Goal: Communication & Community: Answer question/provide support

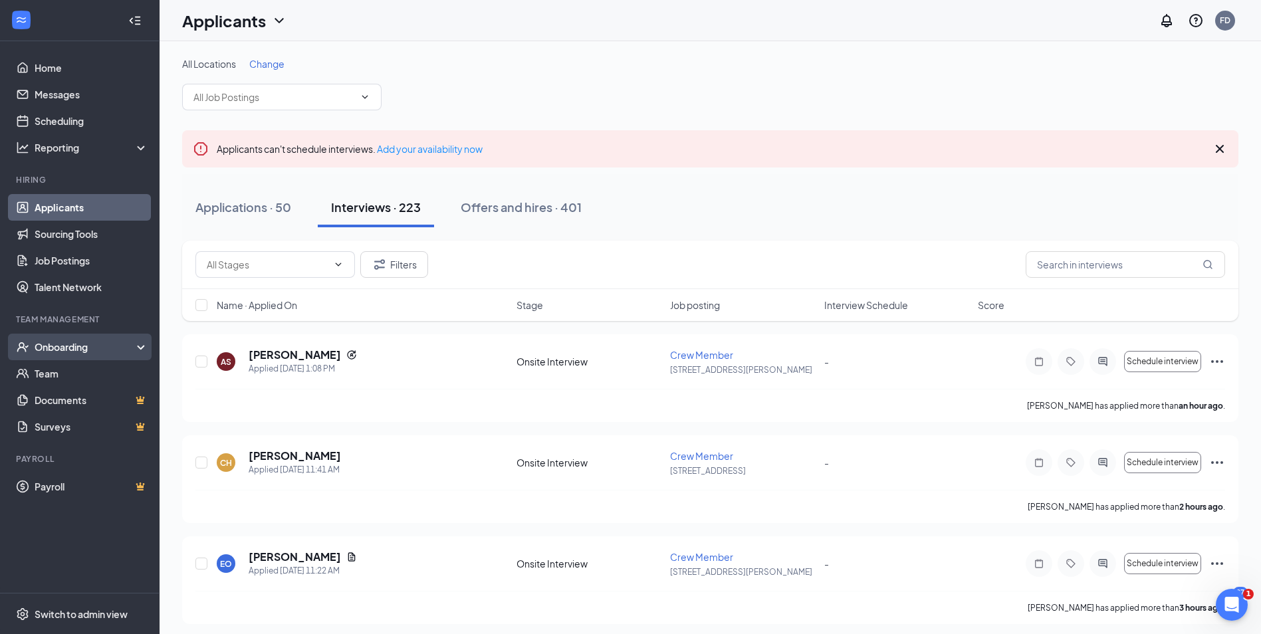
click at [80, 353] on div "Onboarding" at bounding box center [86, 346] width 102 height 13
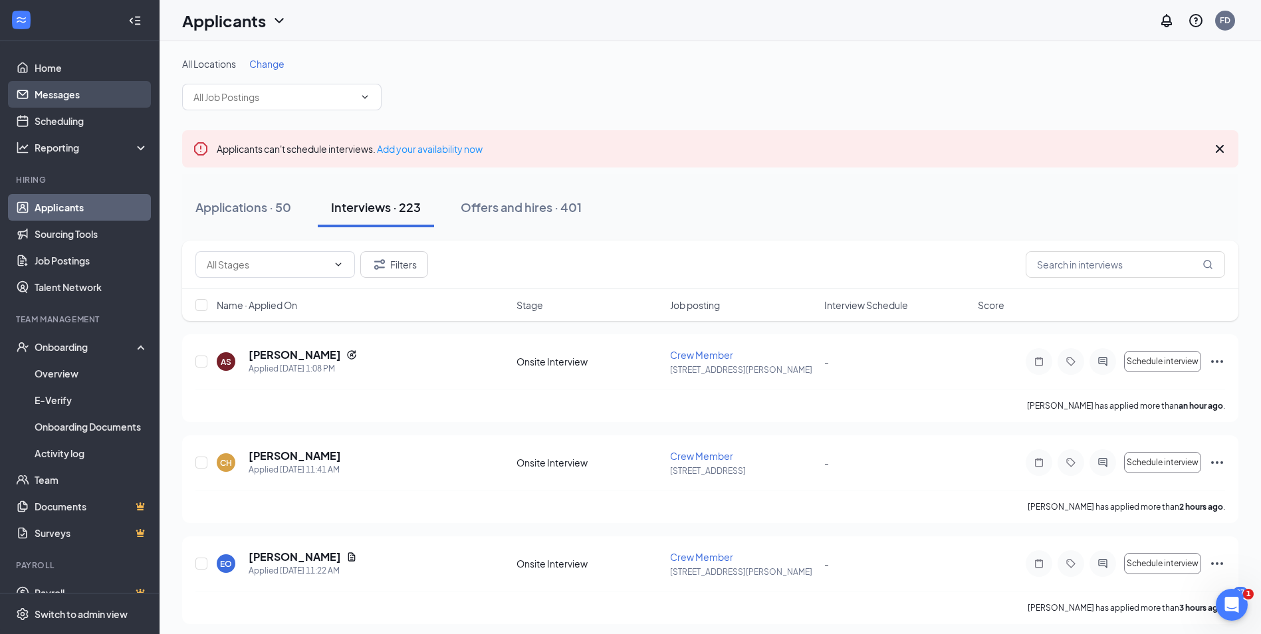
click at [80, 92] on link "Messages" at bounding box center [92, 94] width 114 height 27
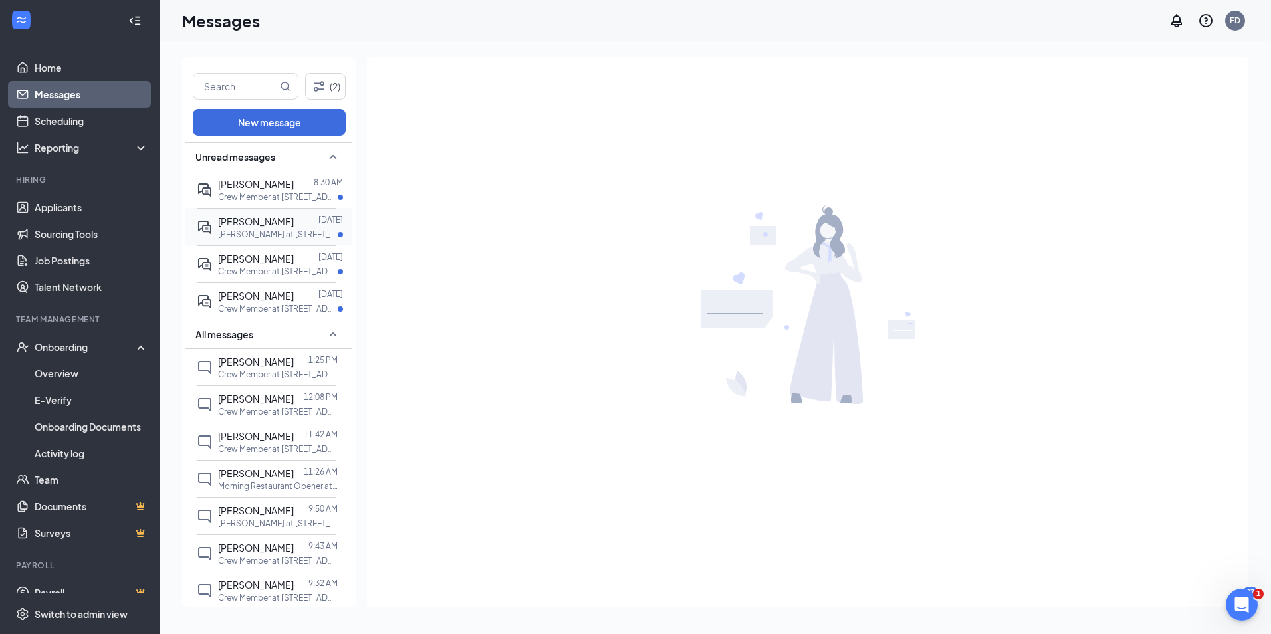
click at [261, 230] on p "[PERSON_NAME] at [STREET_ADDRESS]" at bounding box center [278, 234] width 120 height 11
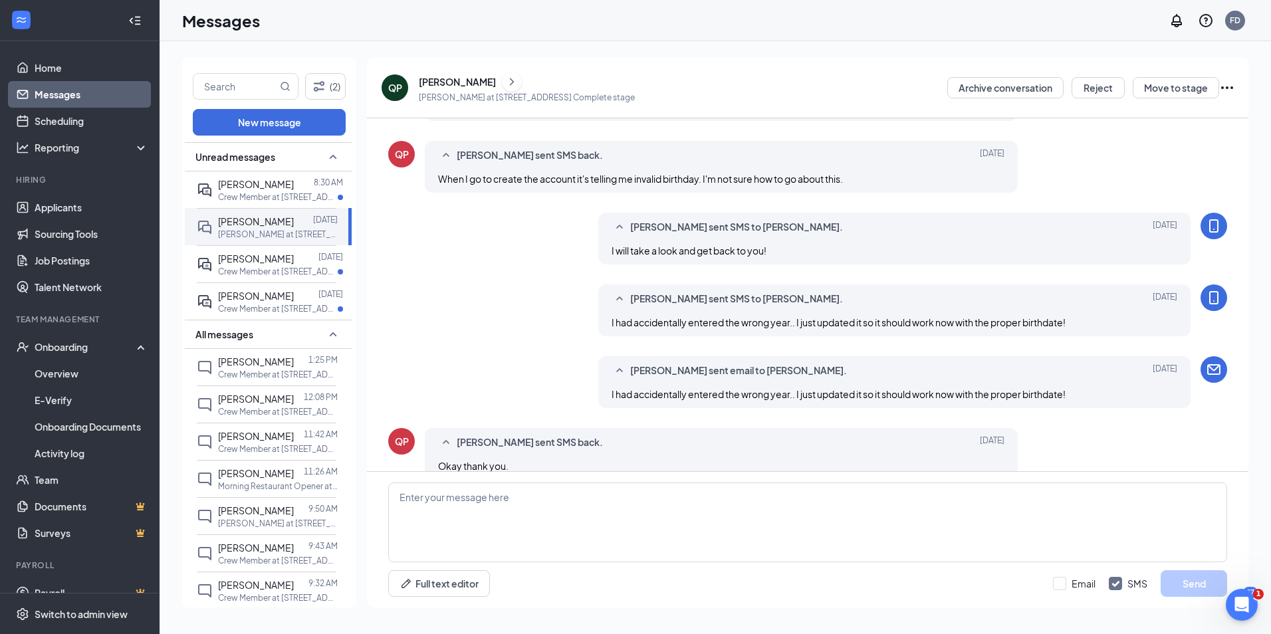
scroll to position [451, 0]
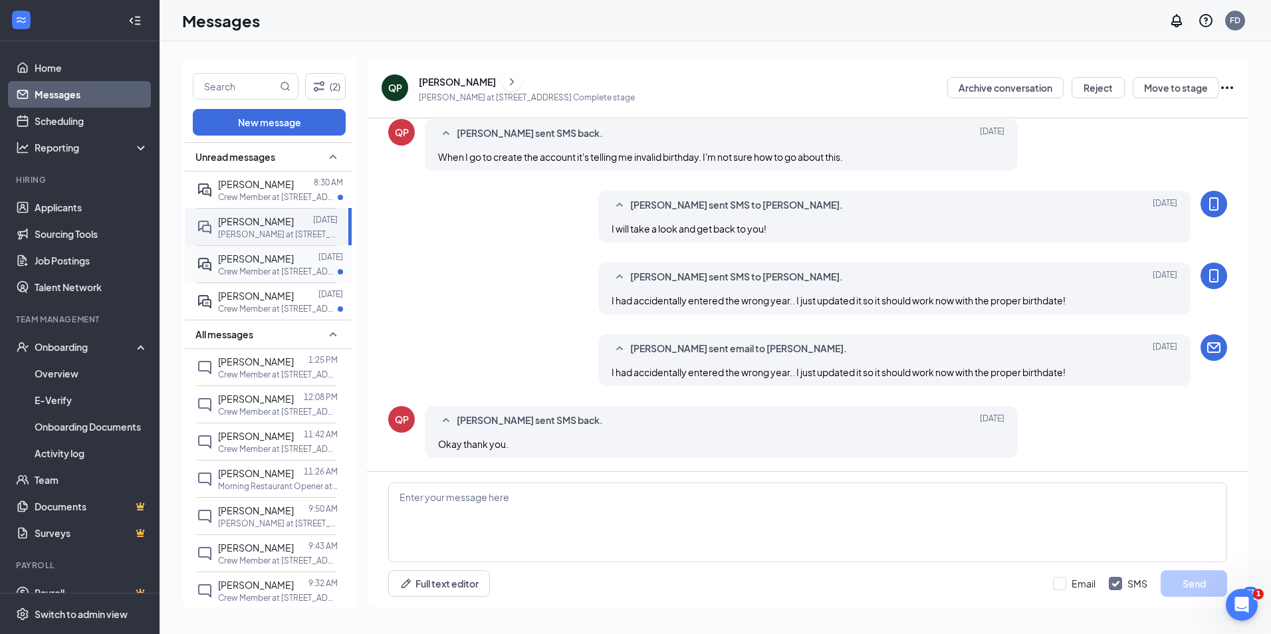
click at [247, 259] on span "[PERSON_NAME]" at bounding box center [256, 259] width 76 height 12
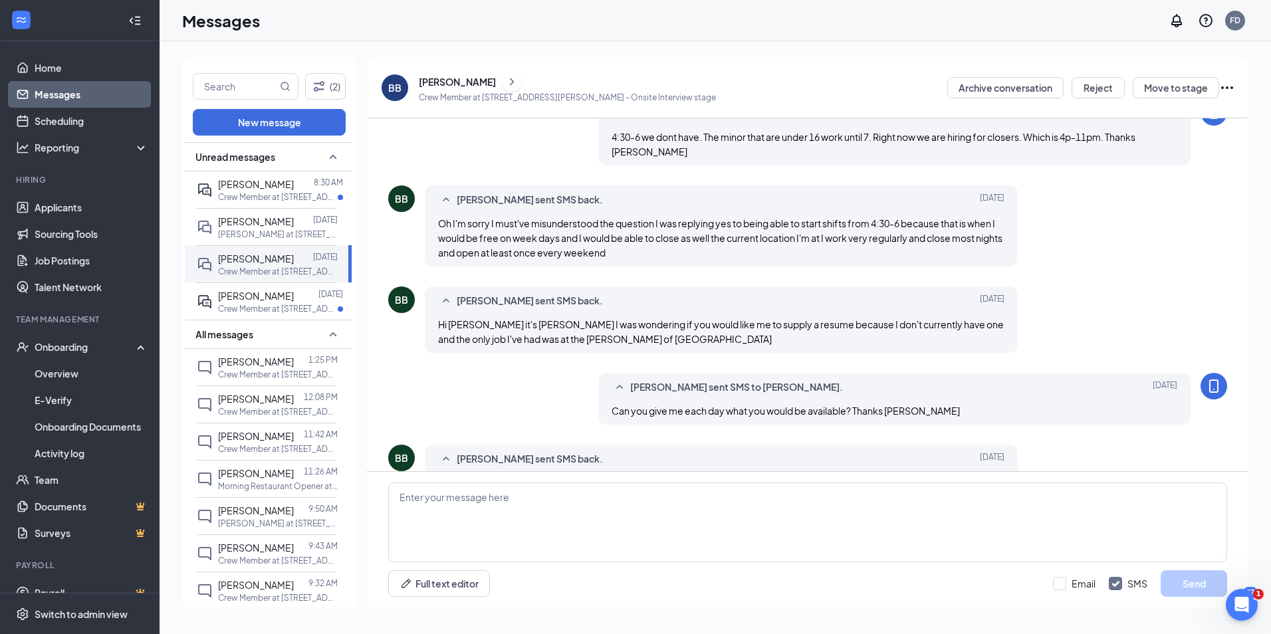
scroll to position [451, 0]
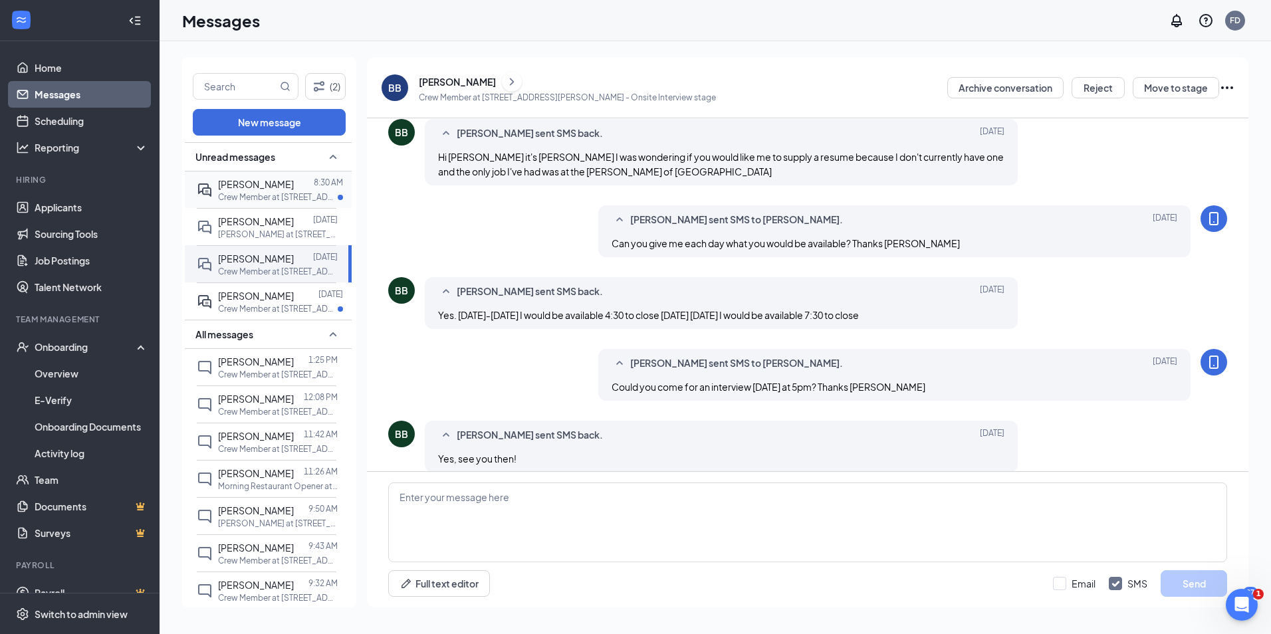
click at [269, 195] on p "Crew Member at [STREET_ADDRESS][PERSON_NAME]" at bounding box center [278, 196] width 120 height 11
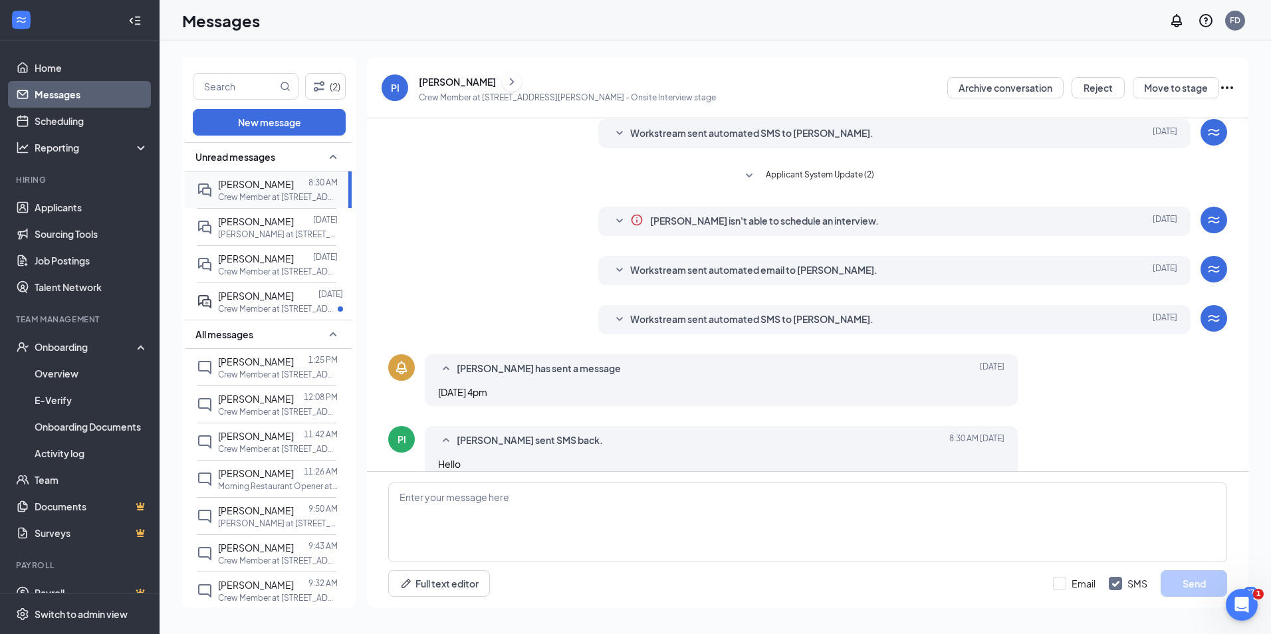
scroll to position [167, 0]
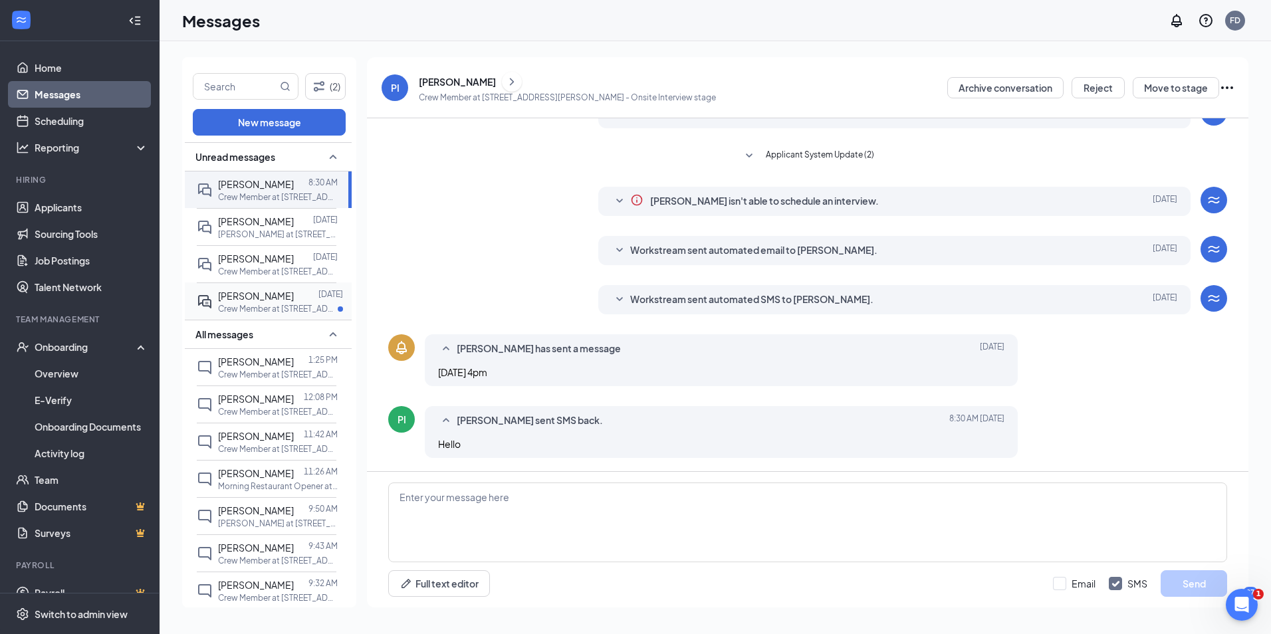
click at [291, 306] on p "Crew Member at [STREET_ADDRESS][PERSON_NAME]" at bounding box center [278, 308] width 120 height 11
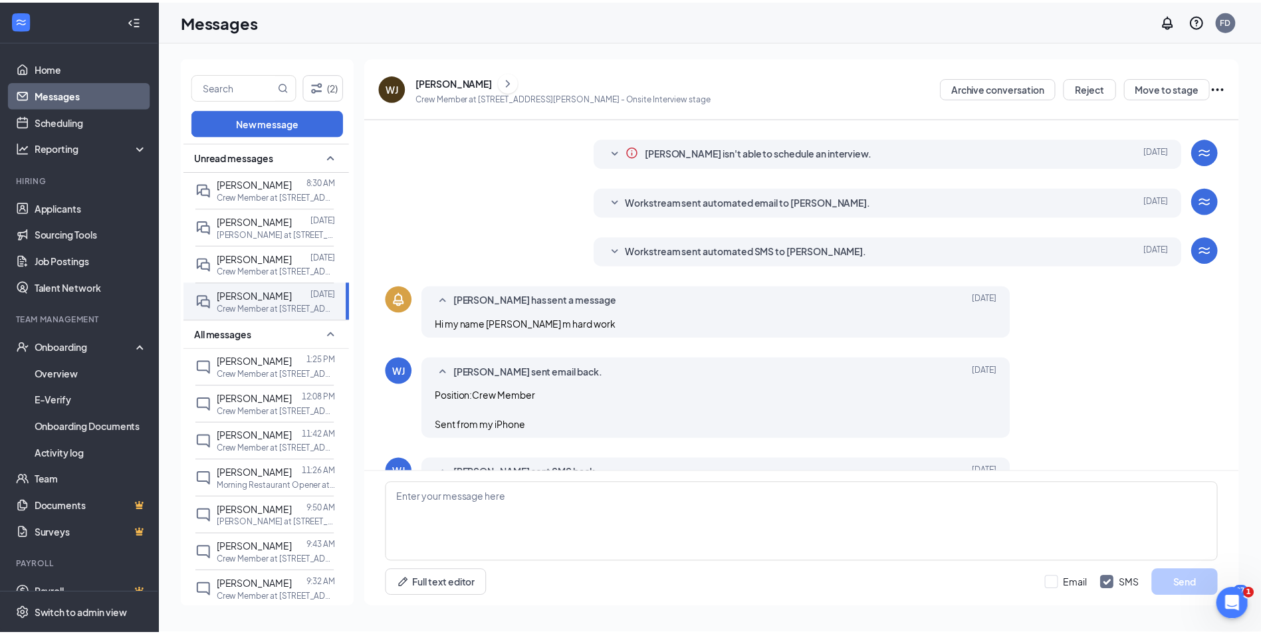
scroll to position [219, 0]
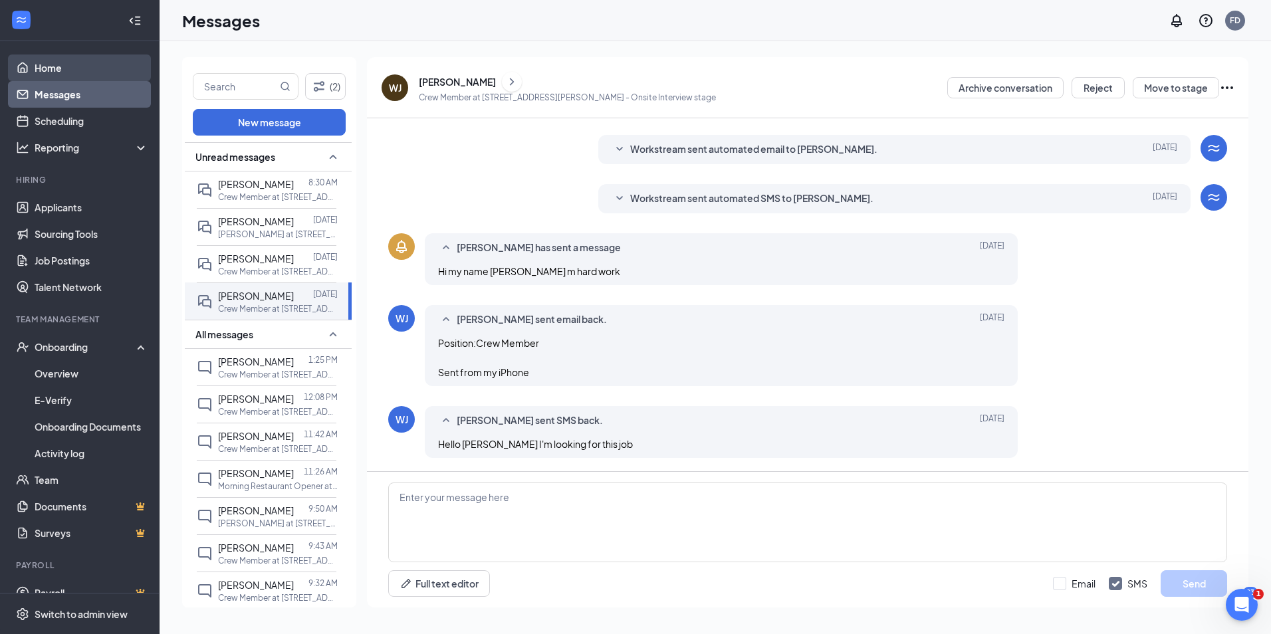
click at [55, 66] on link "Home" at bounding box center [92, 68] width 114 height 27
